Goal: Task Accomplishment & Management: Complete application form

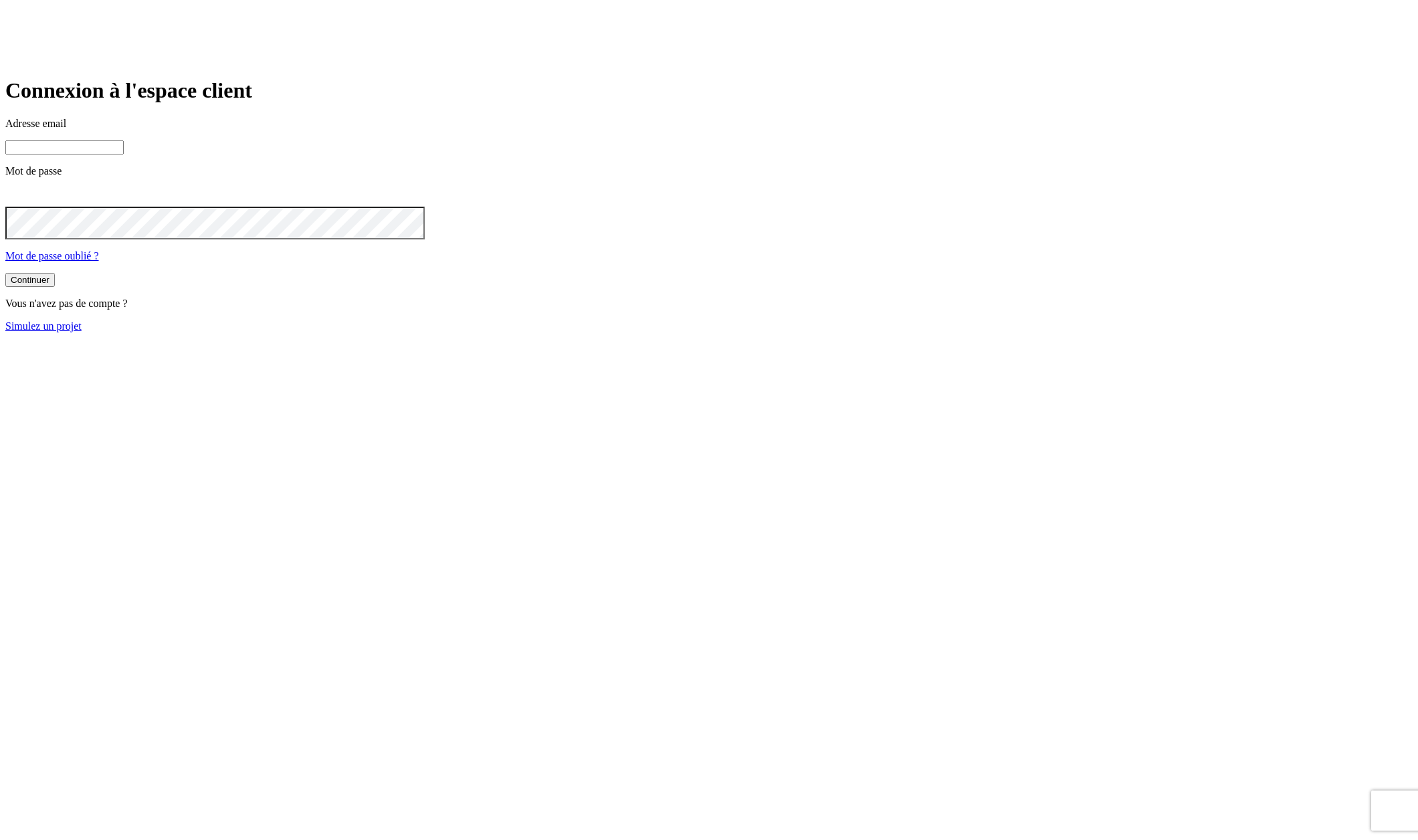
type input "james.bond+32397@nalo.fr"
click at [82, 331] on link "Simulez un projet" at bounding box center [43, 326] width 76 height 11
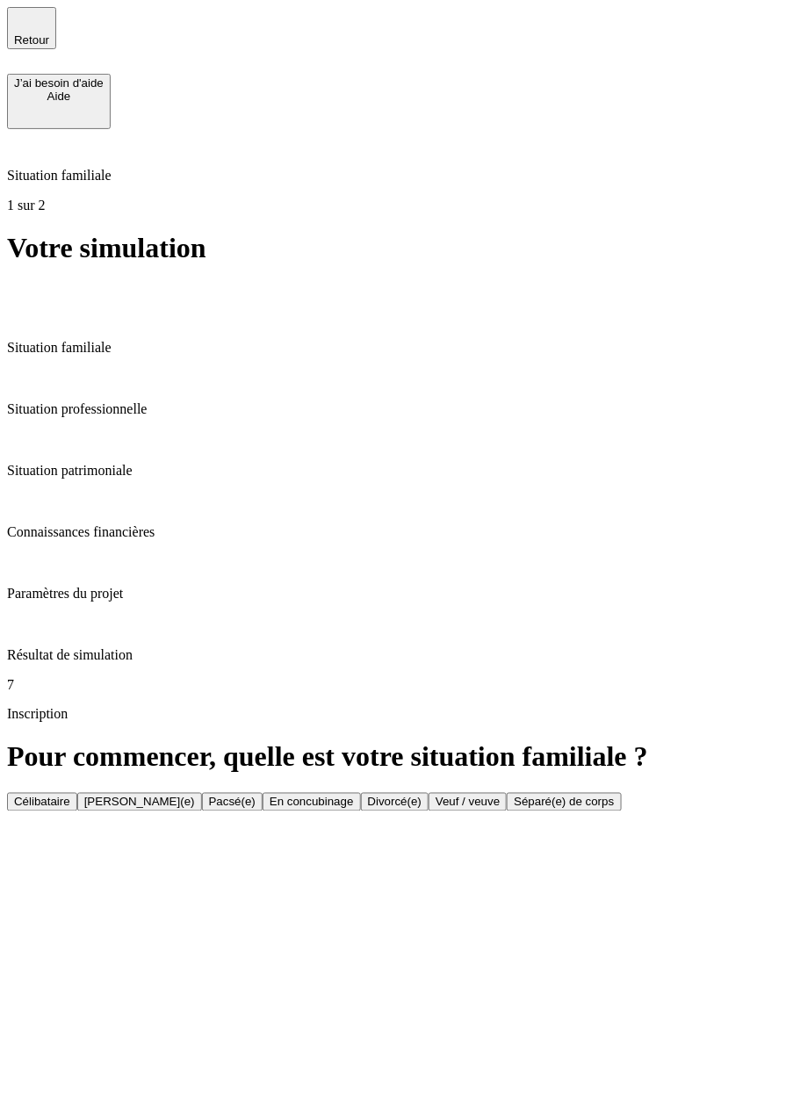
drag, startPoint x: 699, startPoint y: 911, endPoint x: 417, endPoint y: 215, distance: 751.1
click at [70, 795] on div "Célibataire" at bounding box center [42, 801] width 56 height 13
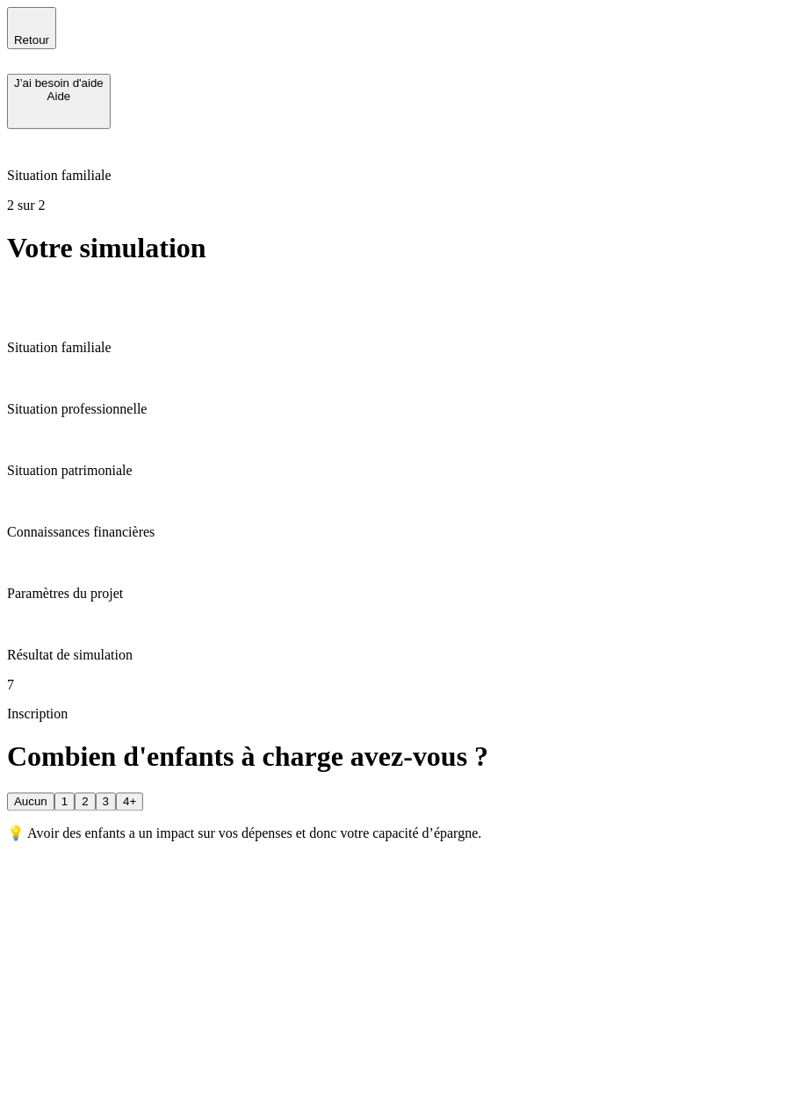
click at [54, 793] on button "Aucun" at bounding box center [30, 802] width 47 height 18
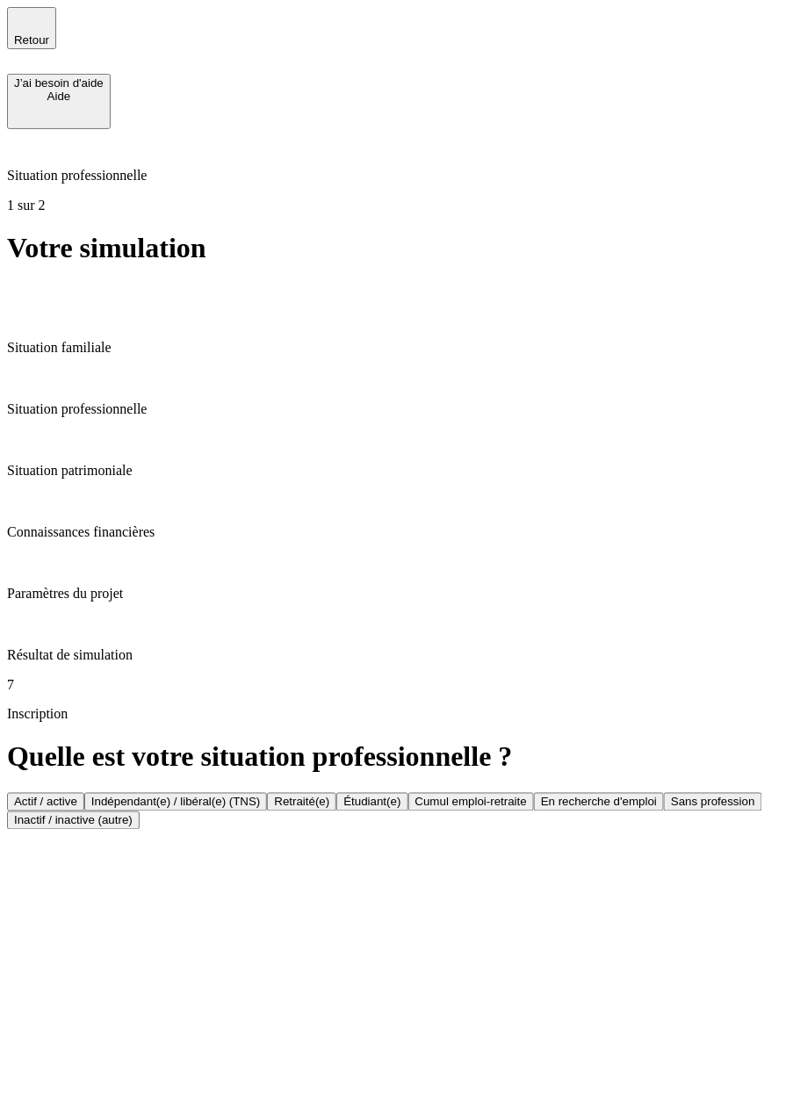
click at [77, 795] on div "Actif / active" at bounding box center [45, 801] width 63 height 13
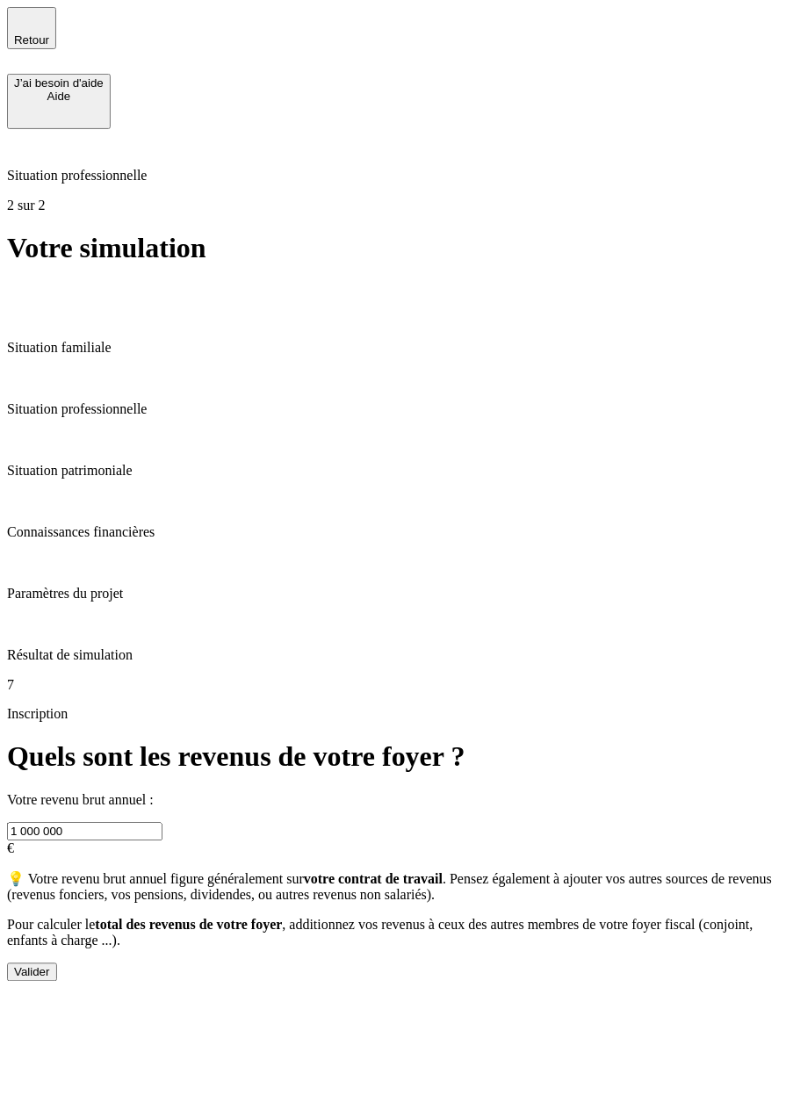
click at [57, 982] on button "Valider" at bounding box center [32, 972] width 50 height 18
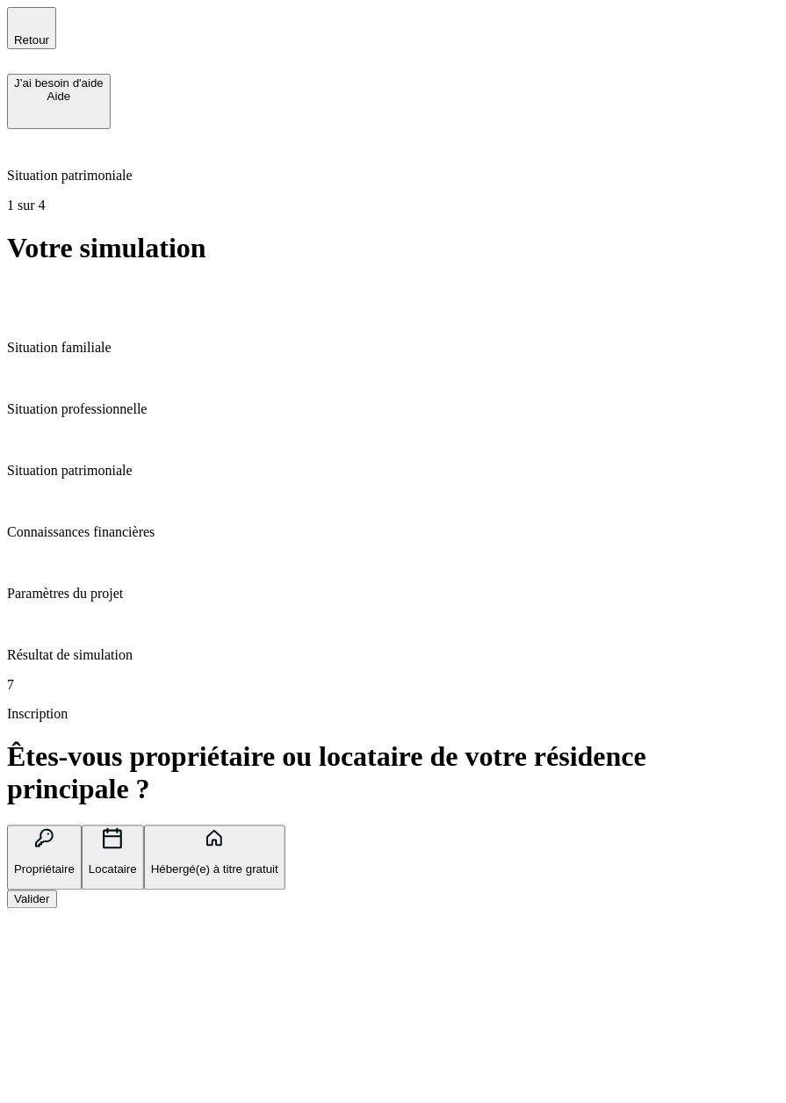
drag, startPoint x: 417, startPoint y: 215, endPoint x: 414, endPoint y: 347, distance: 131.7
click at [278, 863] on p "Hébergé(e) à titre gratuit" at bounding box center [214, 869] width 127 height 13
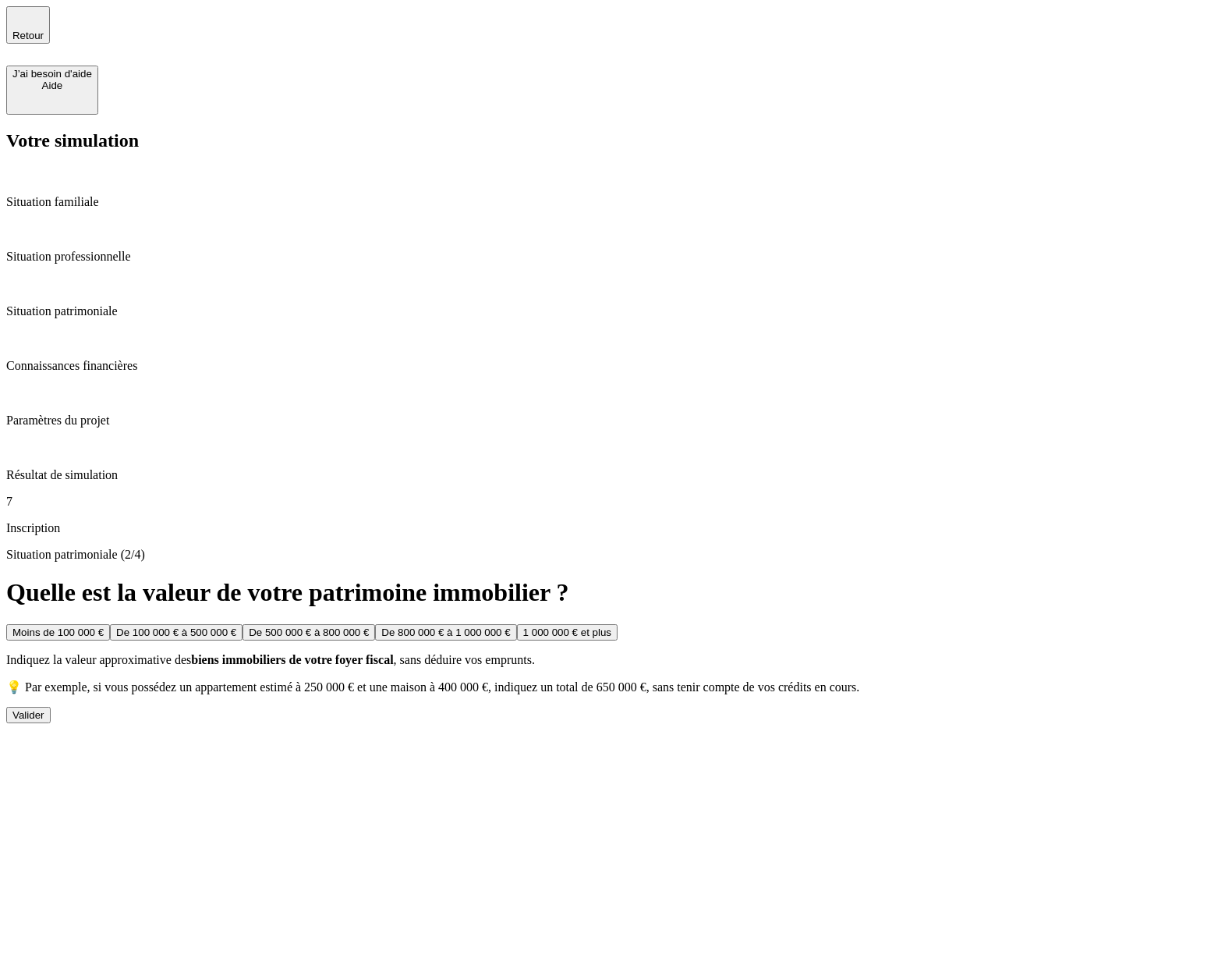
click at [44, 709] on div "Valider" at bounding box center [28, 714] width 32 height 12
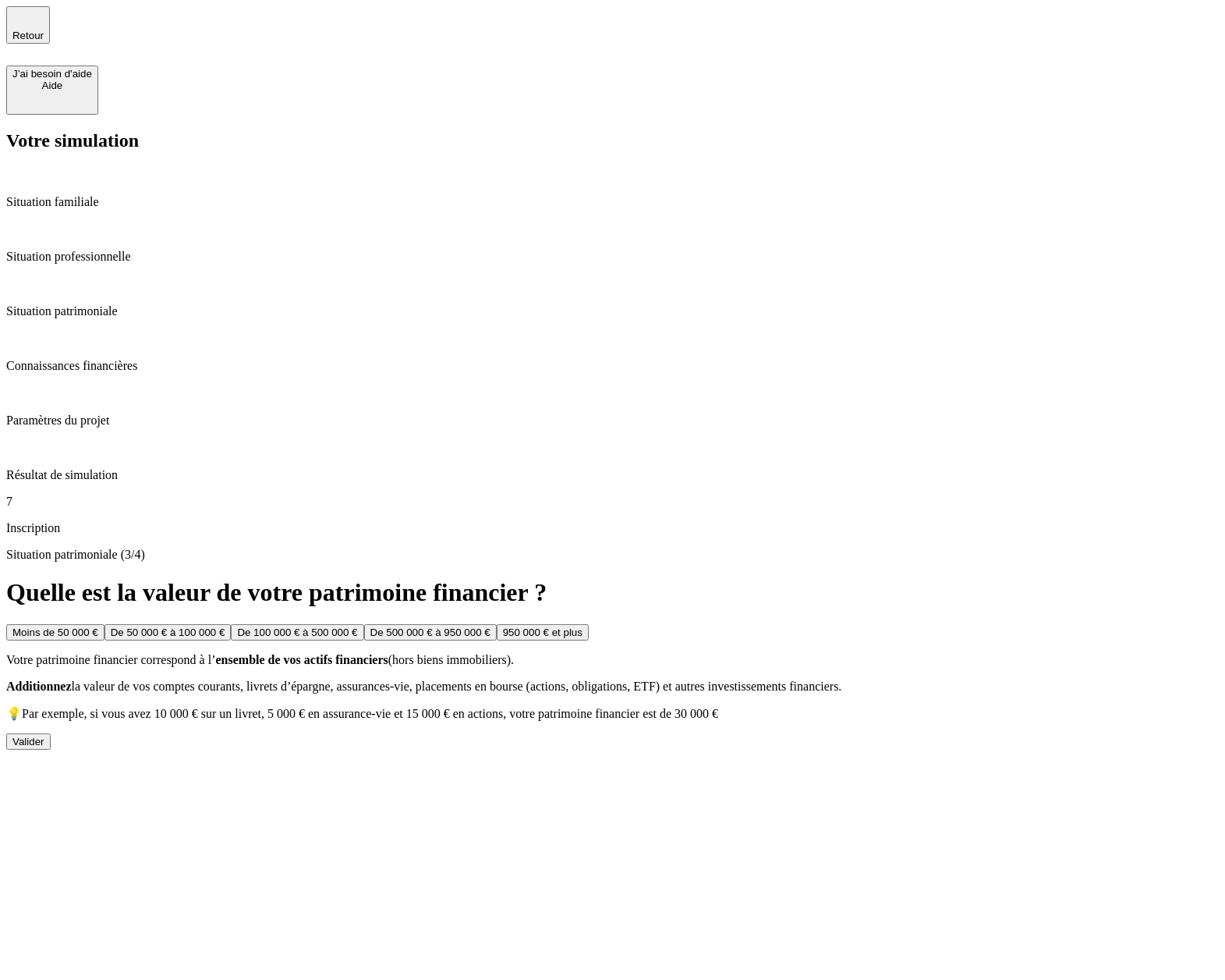
click at [135, 413] on p "Paramètres du projet" at bounding box center [612, 420] width 1213 height 14
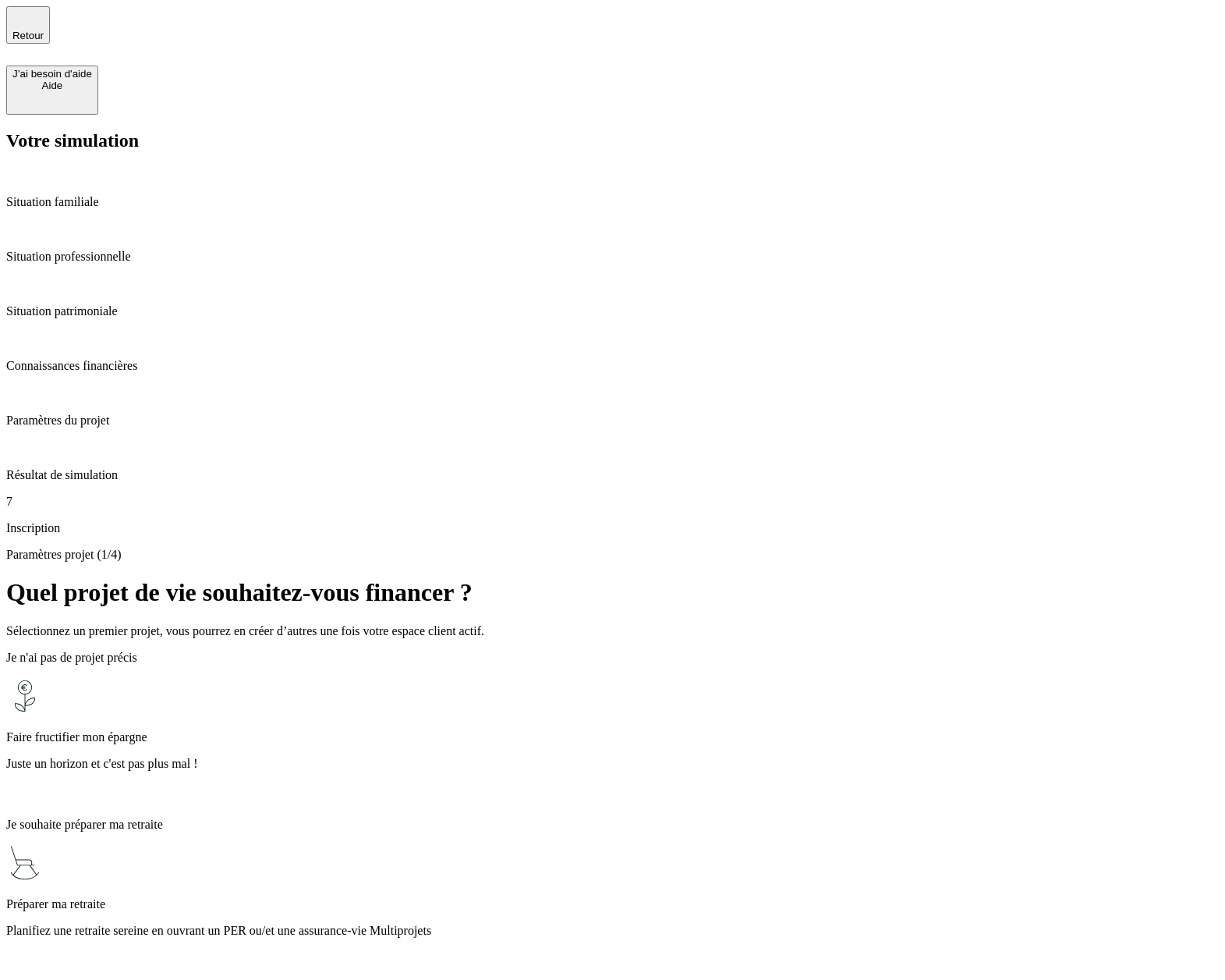
click at [549, 757] on p "Juste un horizon et c'est pas plus mal !" at bounding box center [612, 764] width 1213 height 14
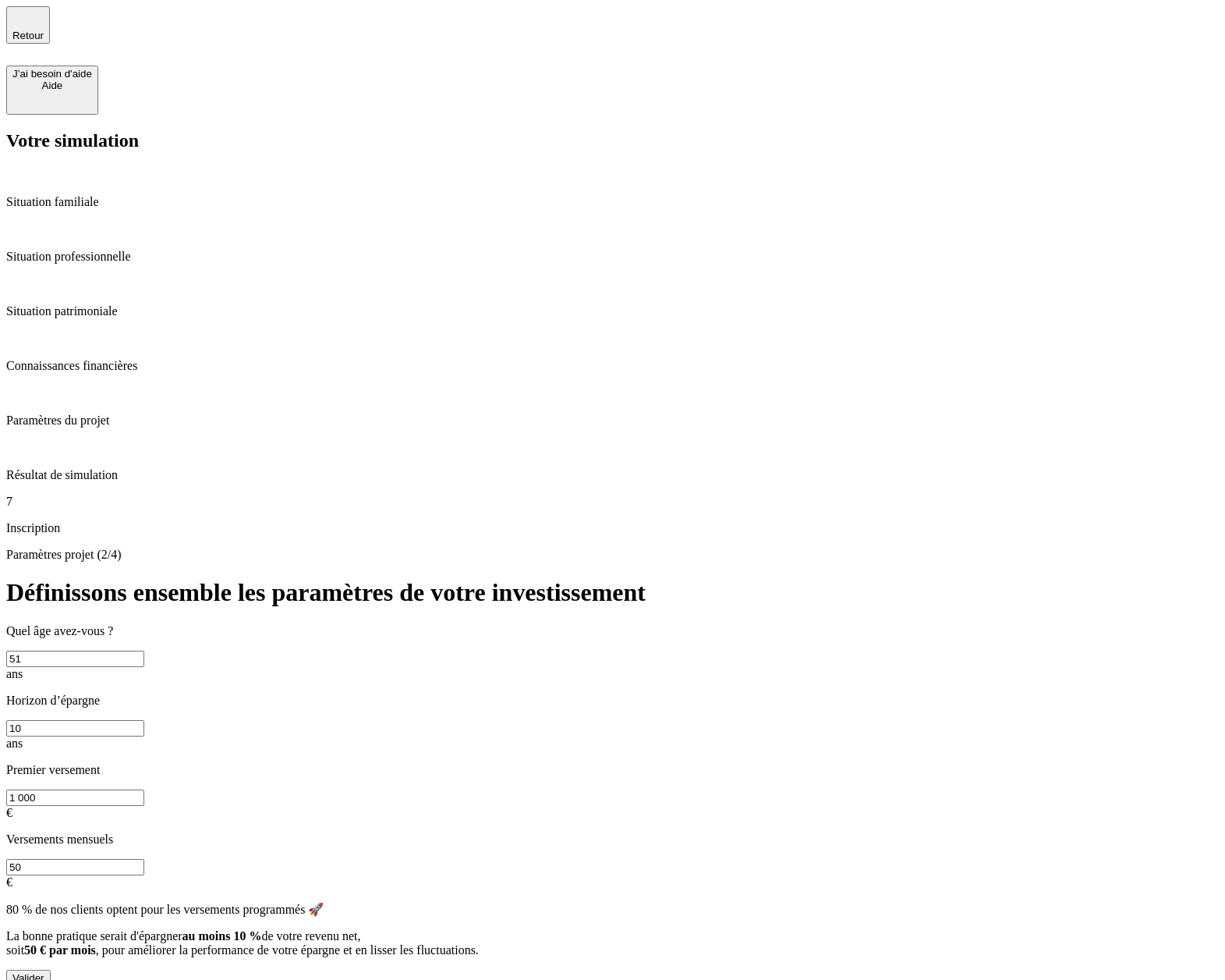
click at [44, 972] on div "Valider" at bounding box center [28, 977] width 32 height 12
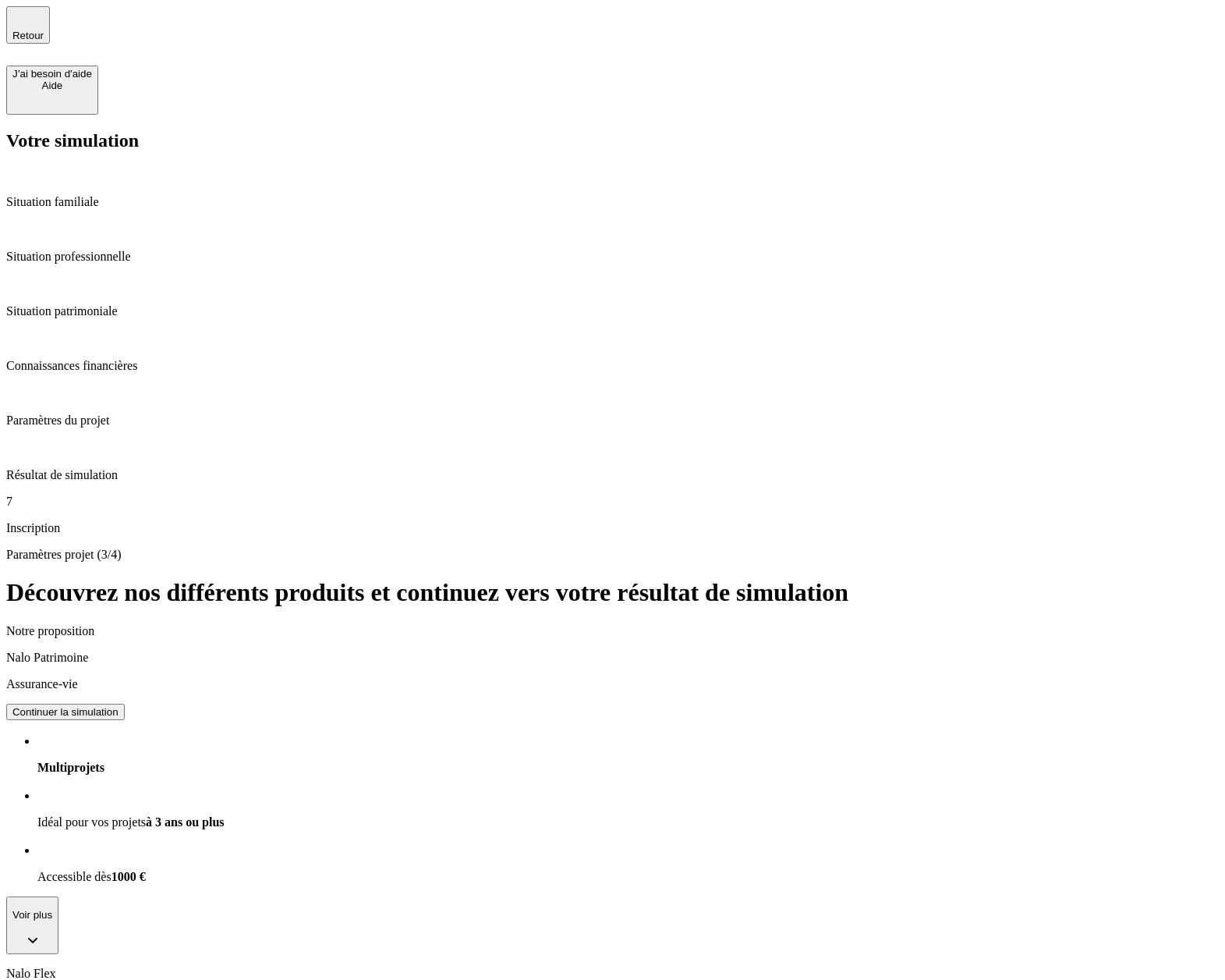
click at [124, 704] on button "Continuer la simulation" at bounding box center [65, 712] width 118 height 16
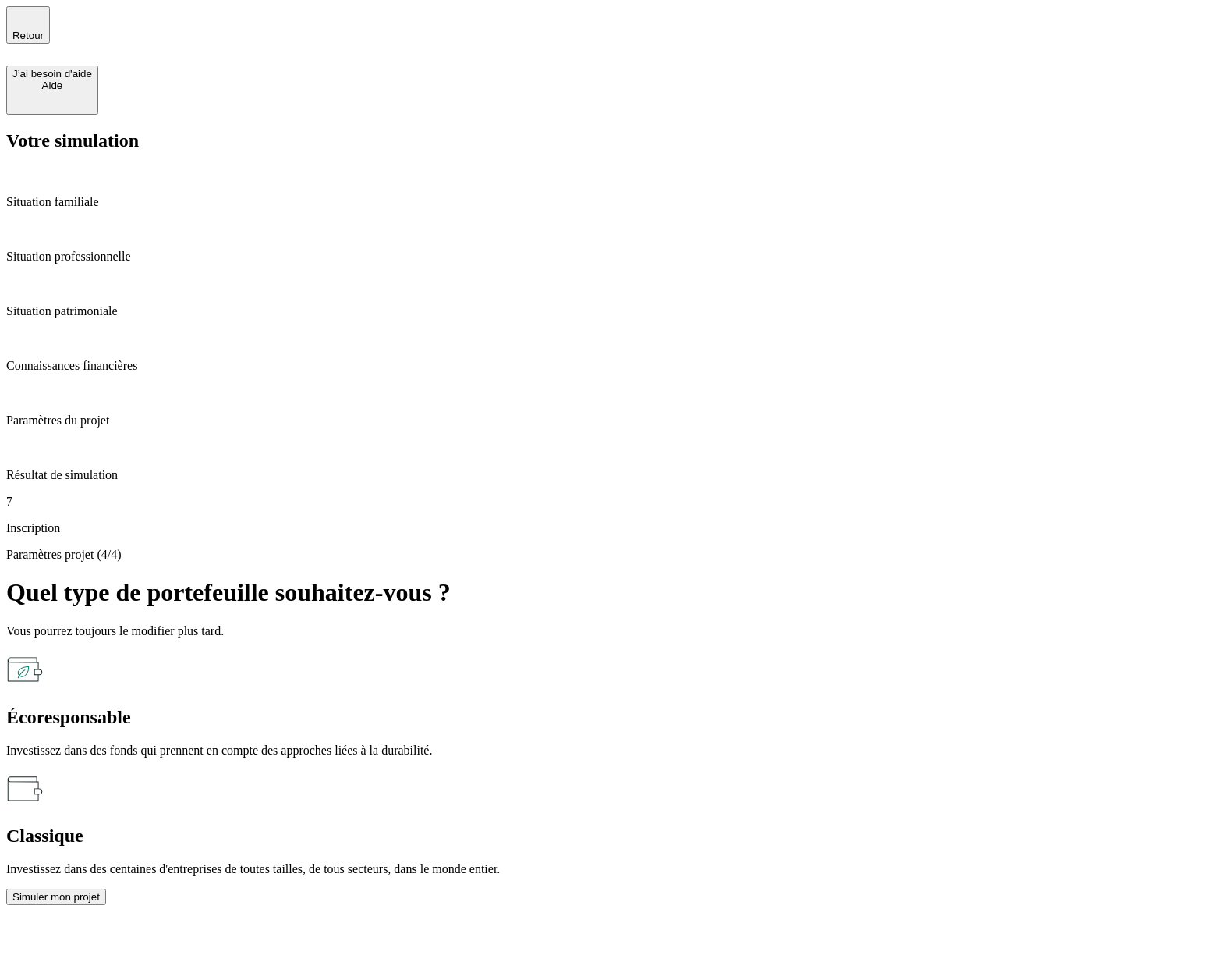
click at [99, 891] on div "Simuler mon projet" at bounding box center [56, 896] width 87 height 12
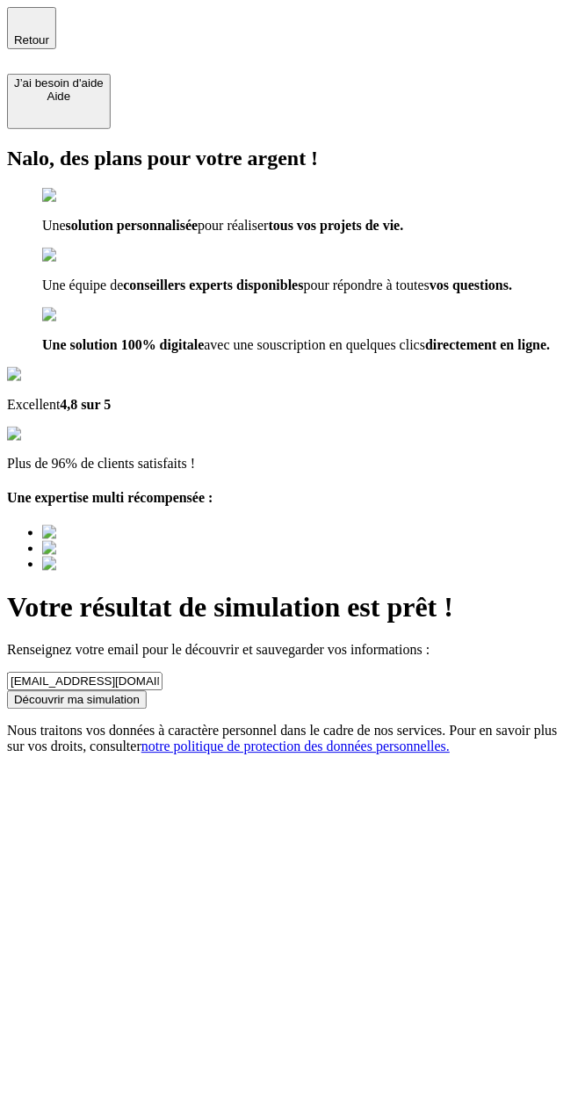
click at [162, 673] on input "[EMAIL_ADDRESS][DOMAIN_NAME]" at bounding box center [84, 682] width 155 height 18
